Goal: Entertainment & Leisure: Consume media (video, audio)

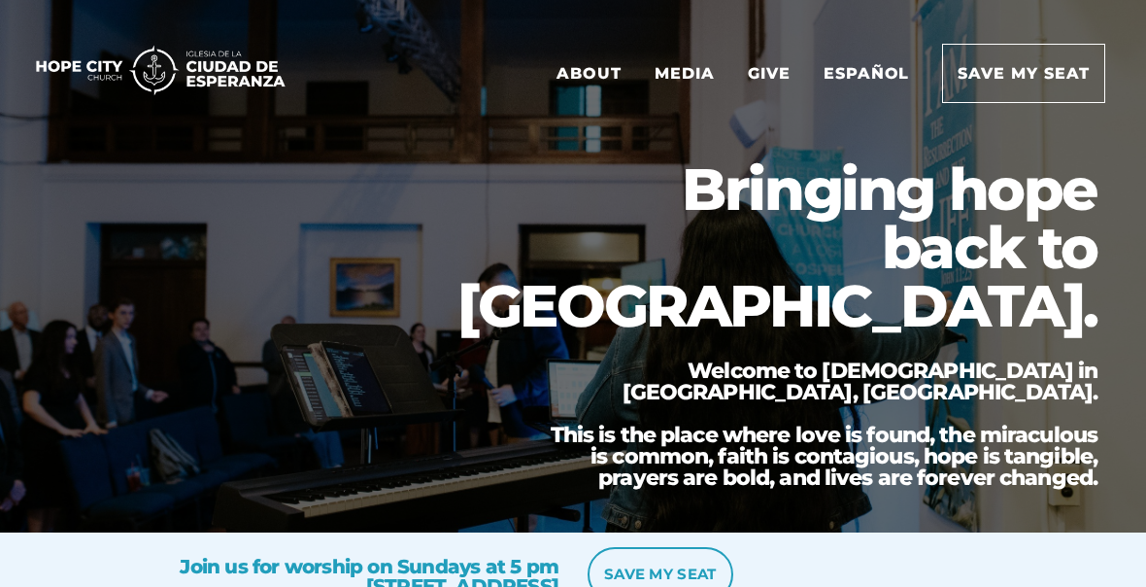
click at [715, 82] on link "Media" at bounding box center [684, 73] width 89 height 57
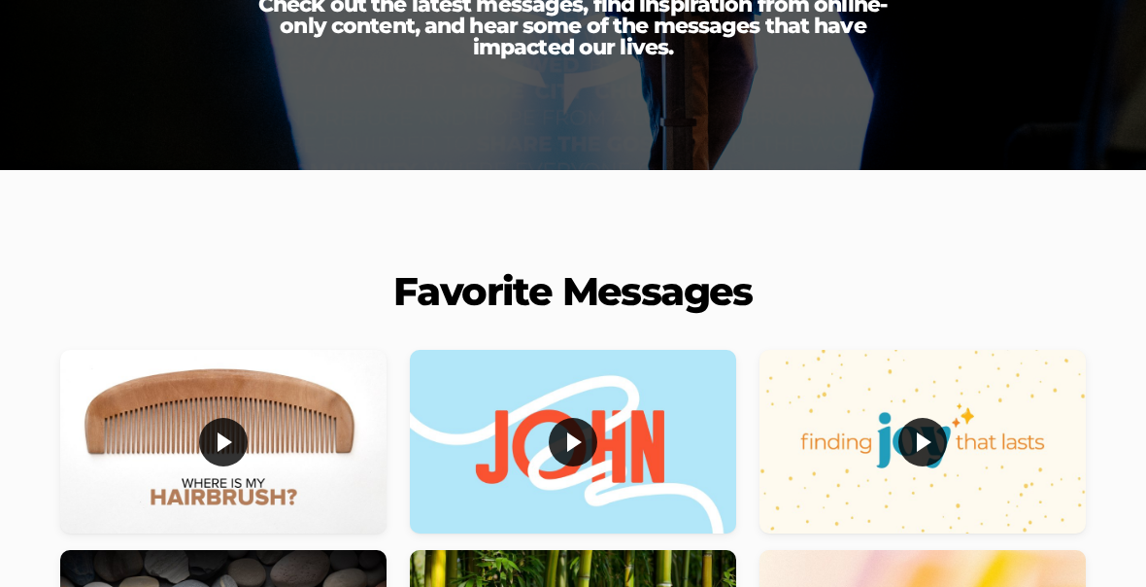
scroll to position [348, 0]
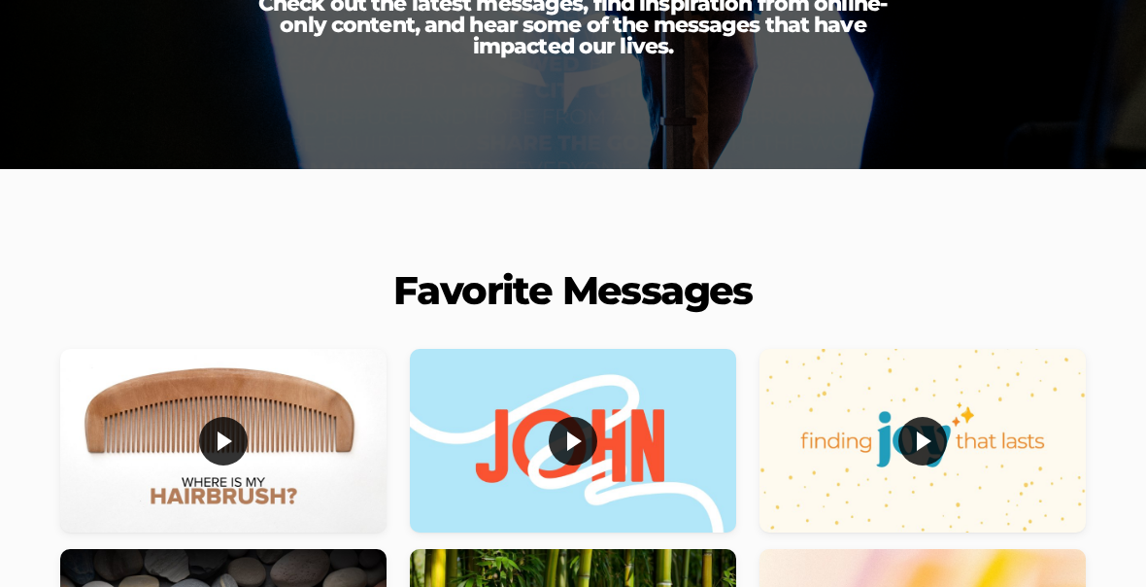
click at [278, 421] on div at bounding box center [223, 441] width 326 height 184
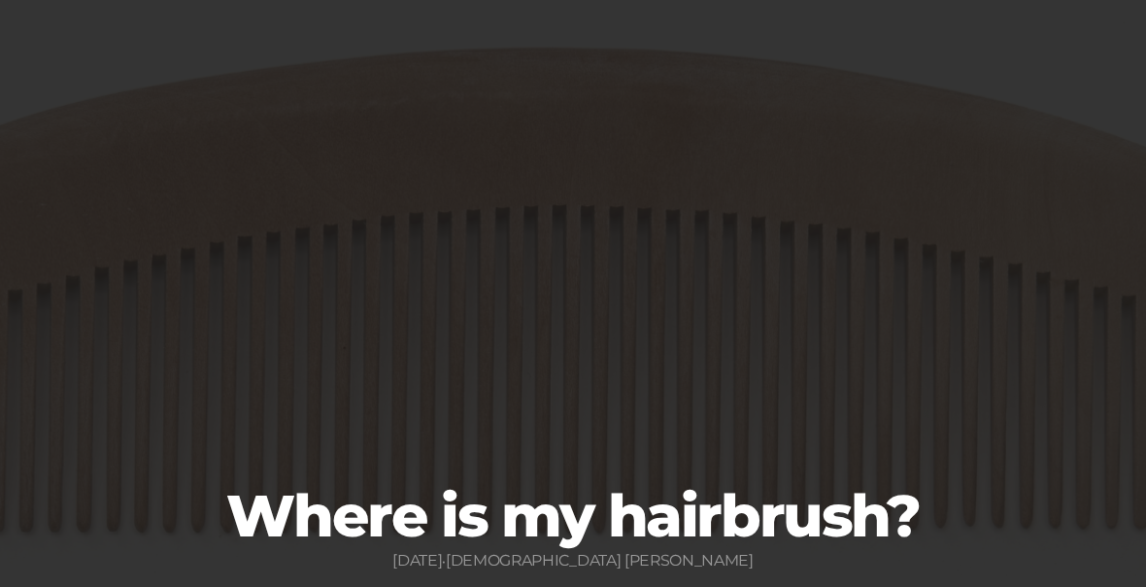
scroll to position [204, 0]
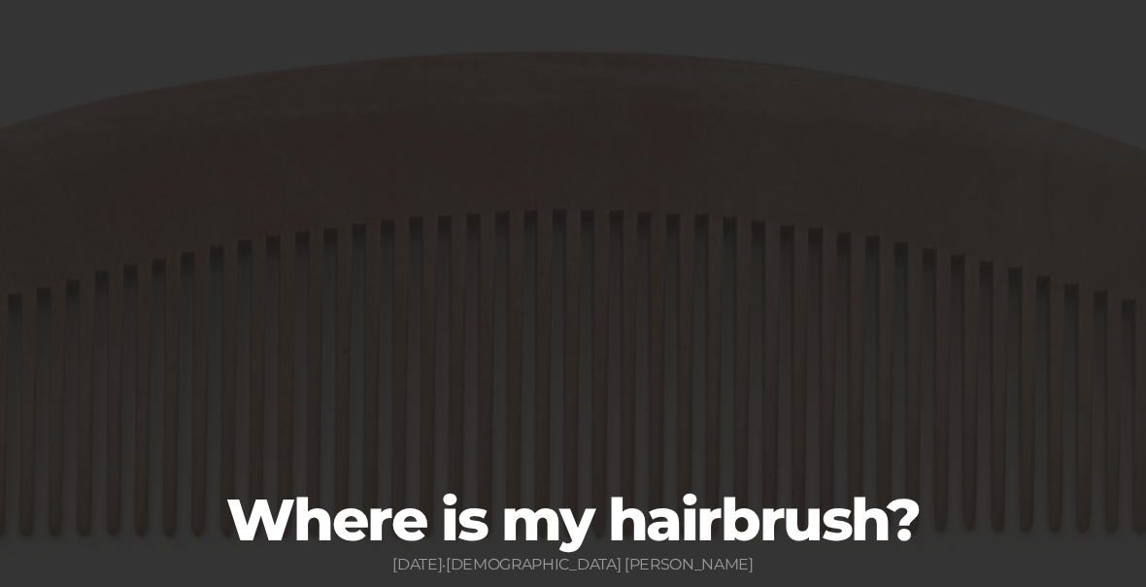
click at [1081, 304] on div at bounding box center [573, 233] width 1088 height 505
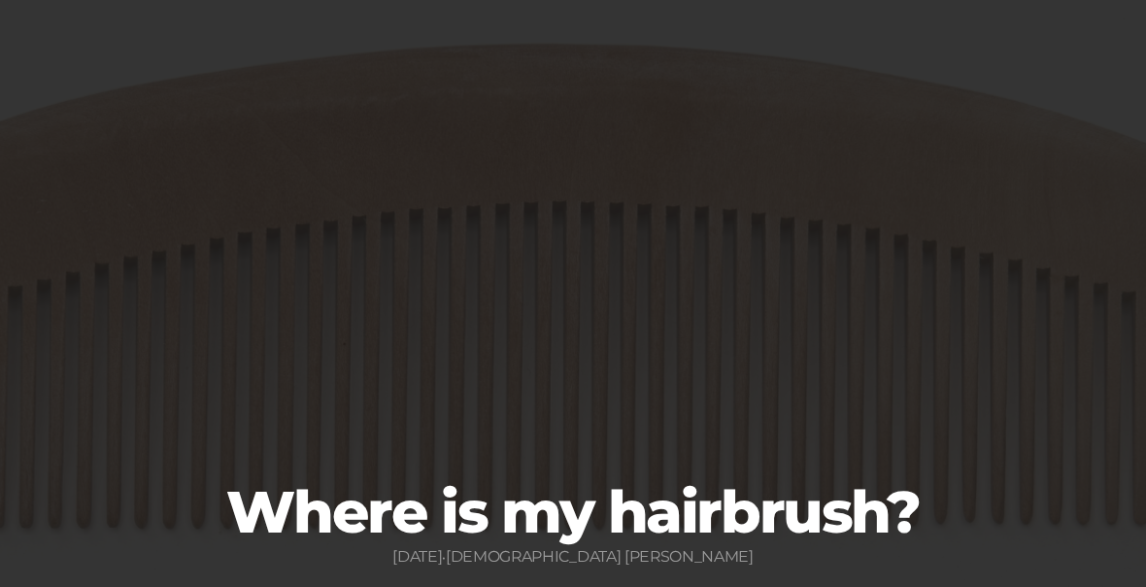
scroll to position [214, 0]
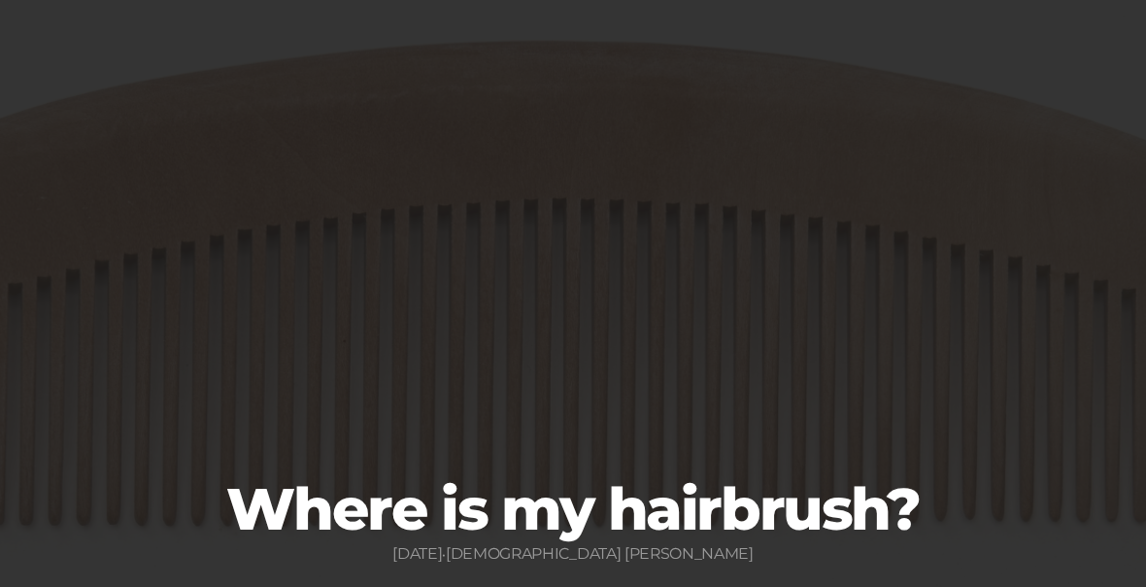
click at [1063, 292] on div at bounding box center [573, 223] width 1088 height 505
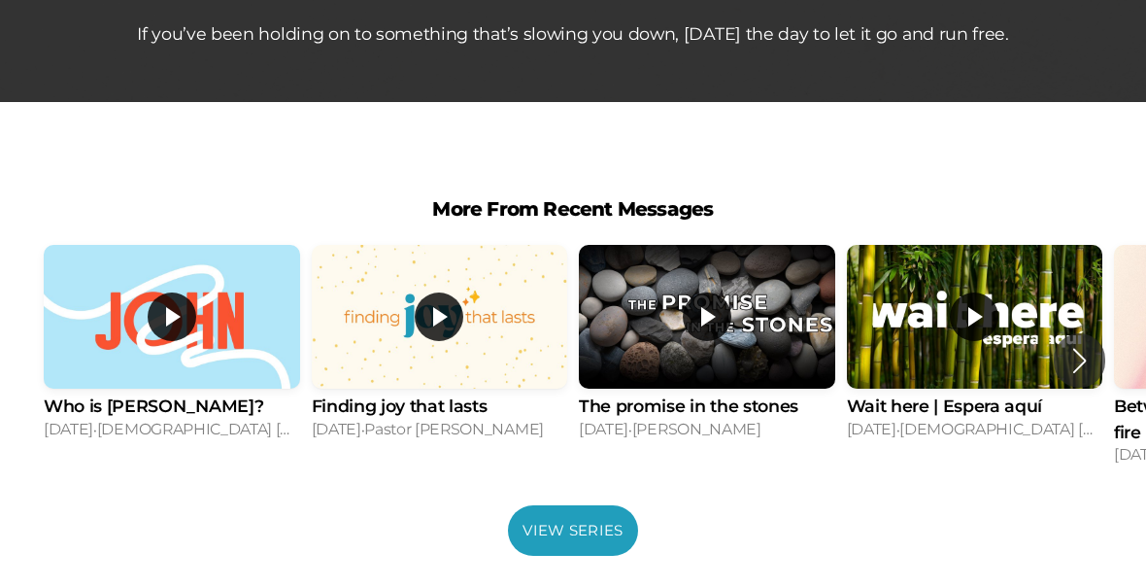
scroll to position [1100, 0]
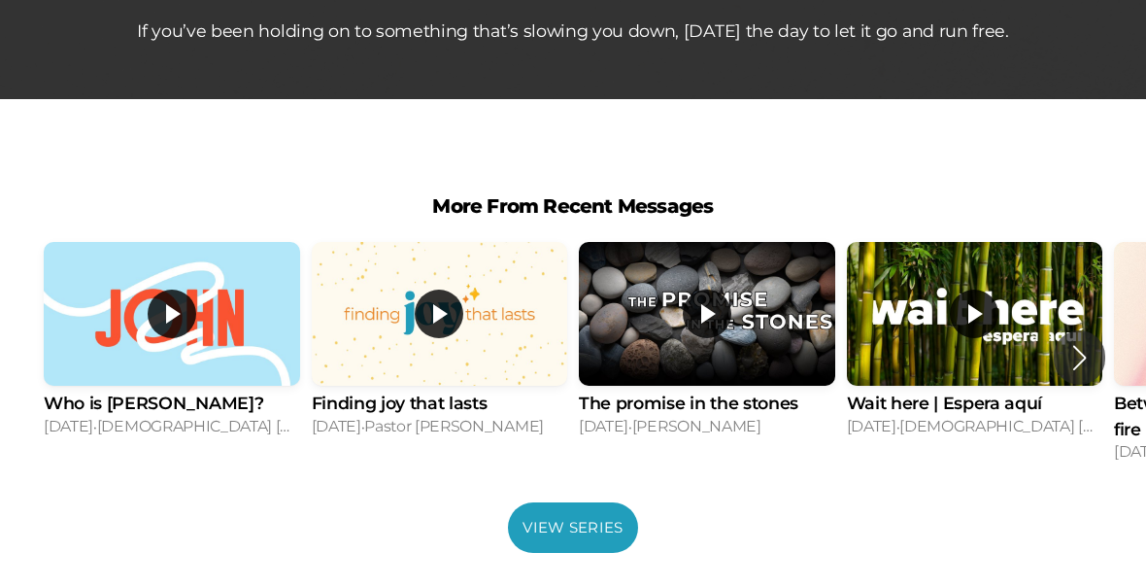
click at [421, 358] on div "2 / 12" at bounding box center [440, 314] width 256 height 144
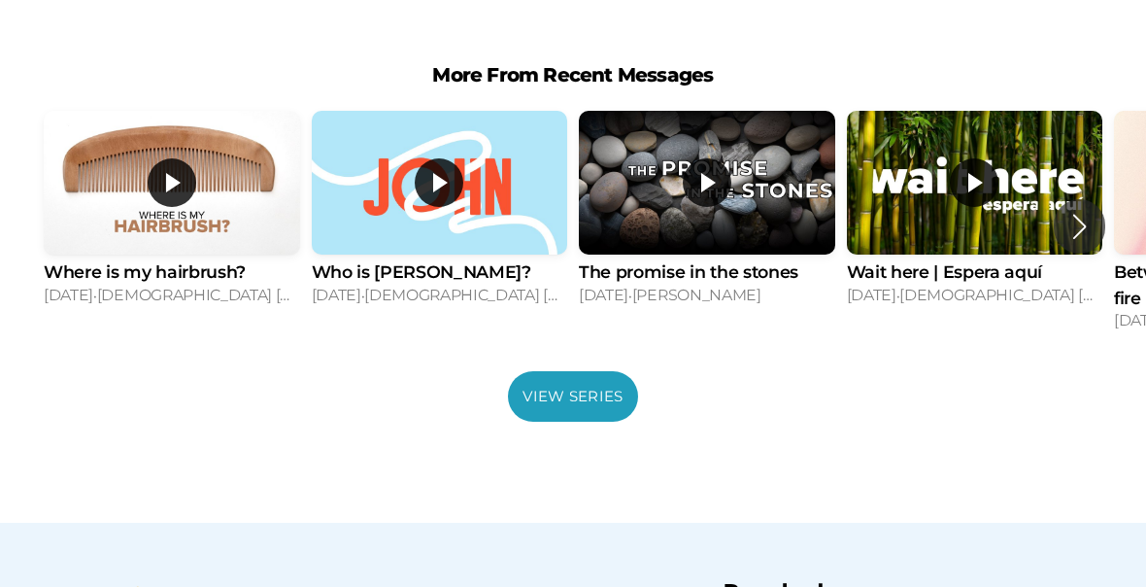
scroll to position [1530, 0]
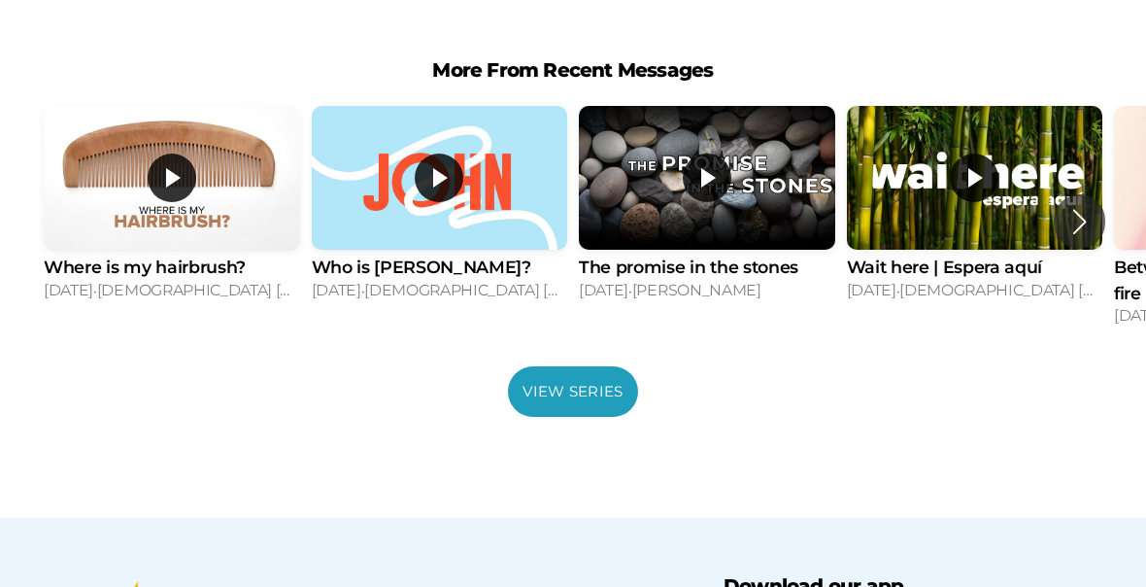
click at [559, 396] on link "View Series" at bounding box center [572, 392] width 129 height 51
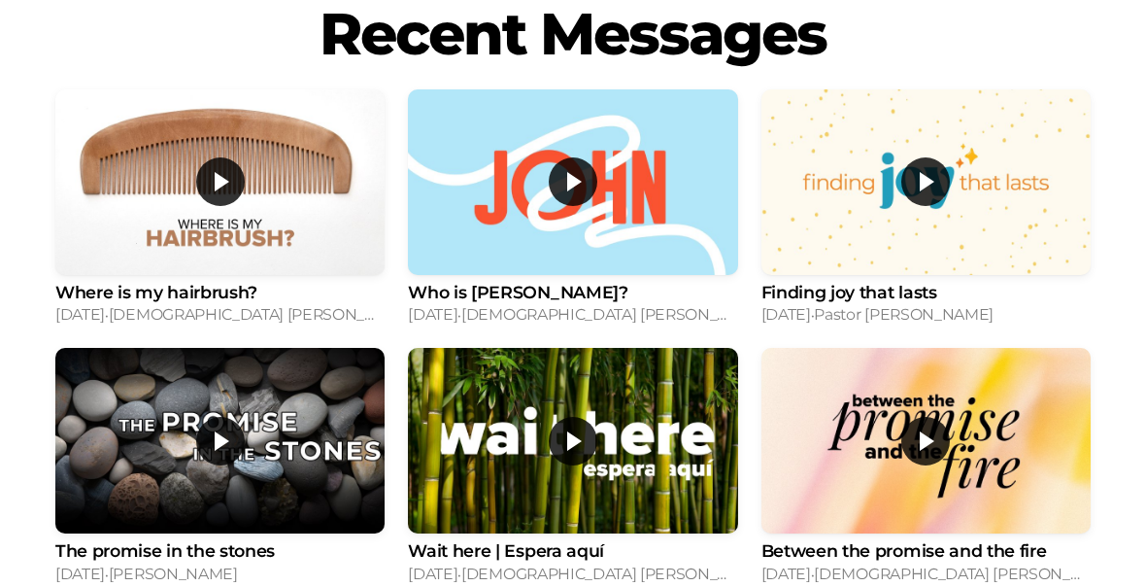
scroll to position [640, 0]
click at [609, 246] on div at bounding box center [572, 182] width 329 height 186
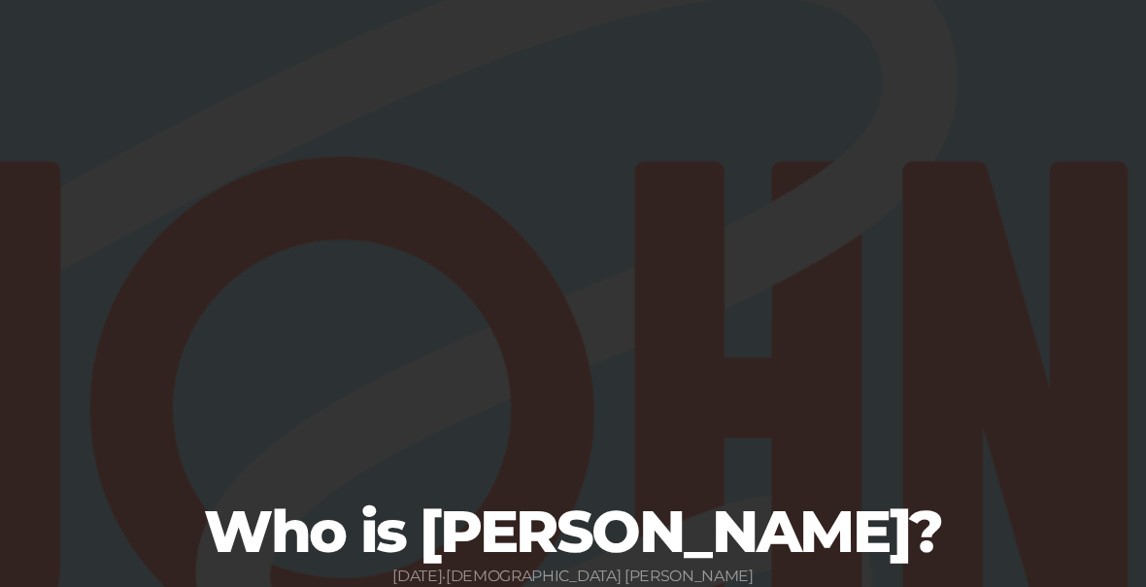
scroll to position [70, 0]
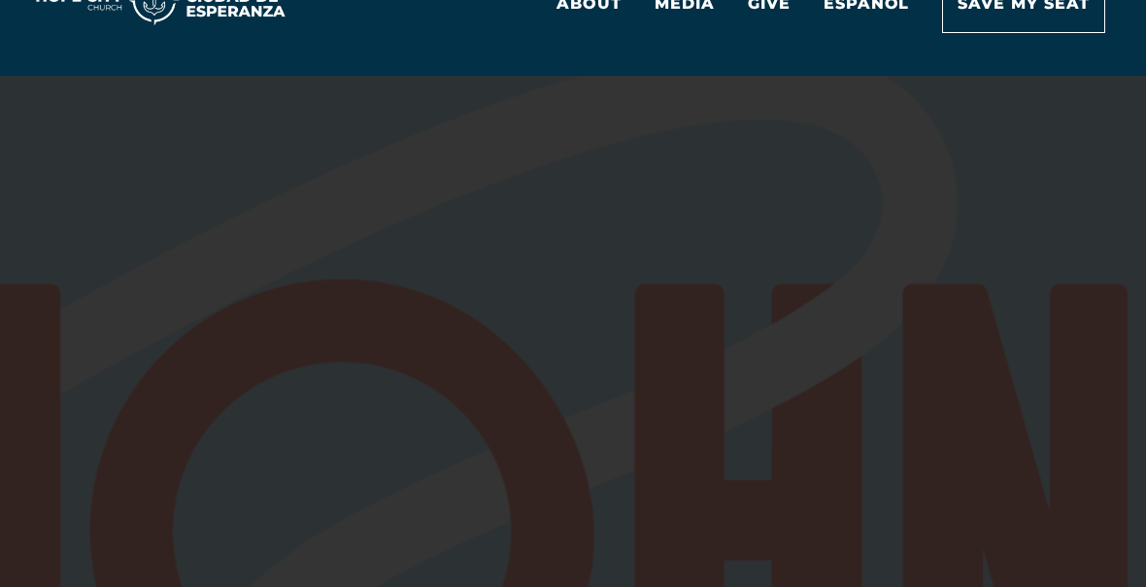
click at [1035, 390] on div at bounding box center [573, 367] width 1088 height 505
